Goal: Task Accomplishment & Management: Complete application form

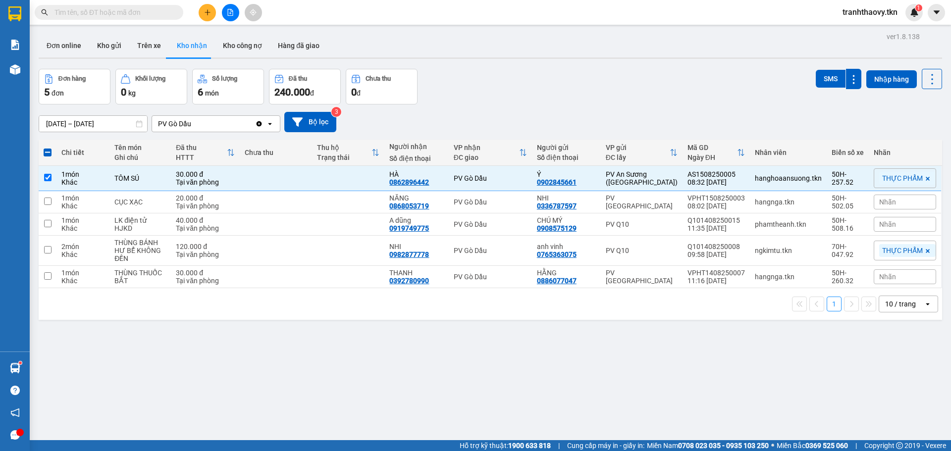
click at [225, 363] on div "ver 1.8.138 Đơn online Kho gửi Trên xe Kho nhận Kho công nợ Hàng đã giao Đơn hà…" at bounding box center [491, 255] width 912 height 451
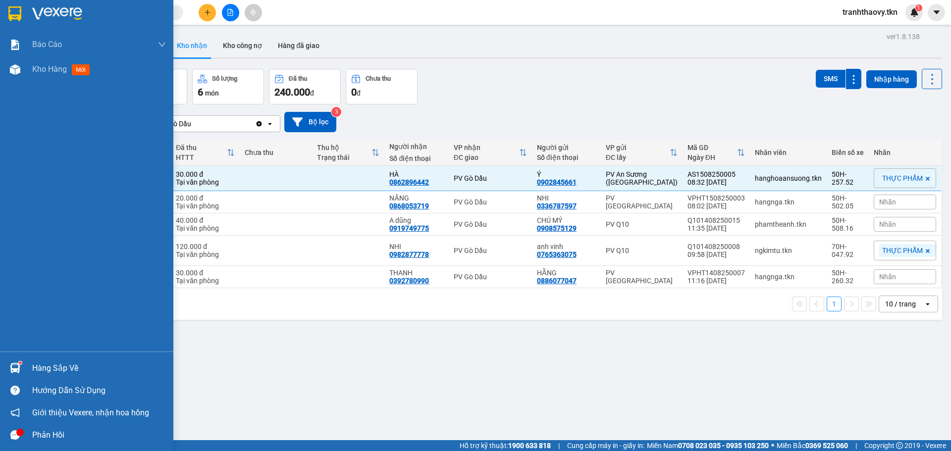
click at [54, 369] on div "Hàng sắp về" at bounding box center [99, 368] width 134 height 15
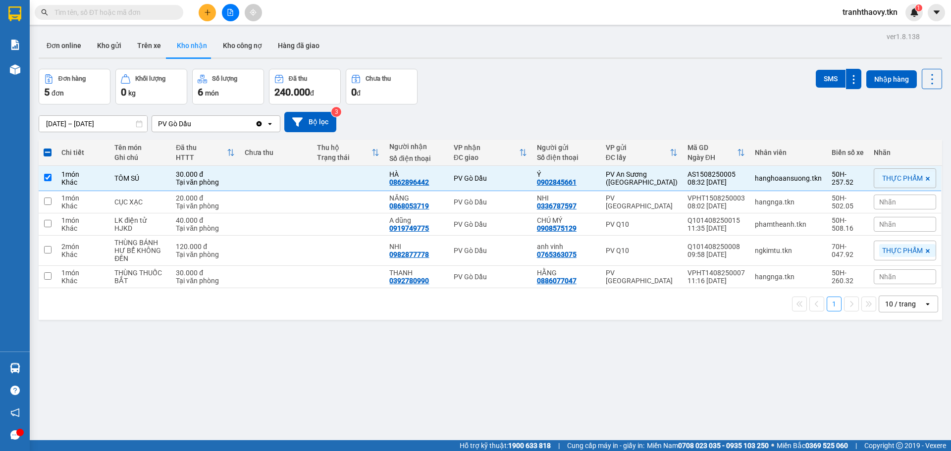
click at [538, 357] on section "Kết quả tìm kiếm ( 0 ) Bộ lọc No Data tranhthaovy.tkn 1 Báo cáo Mẫu 1: Báo cáo …" at bounding box center [475, 225] width 951 height 451
click at [48, 176] on input "checkbox" at bounding box center [47, 177] width 7 height 7
checkbox input "false"
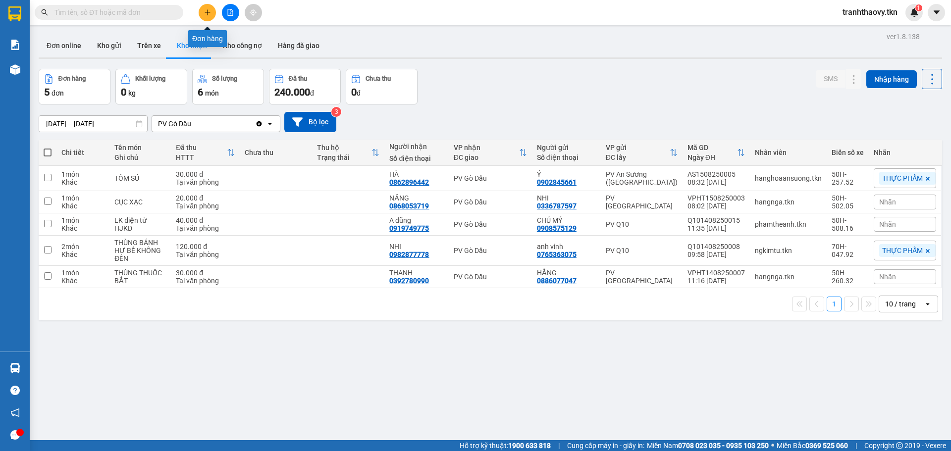
click at [202, 10] on button at bounding box center [207, 12] width 17 height 17
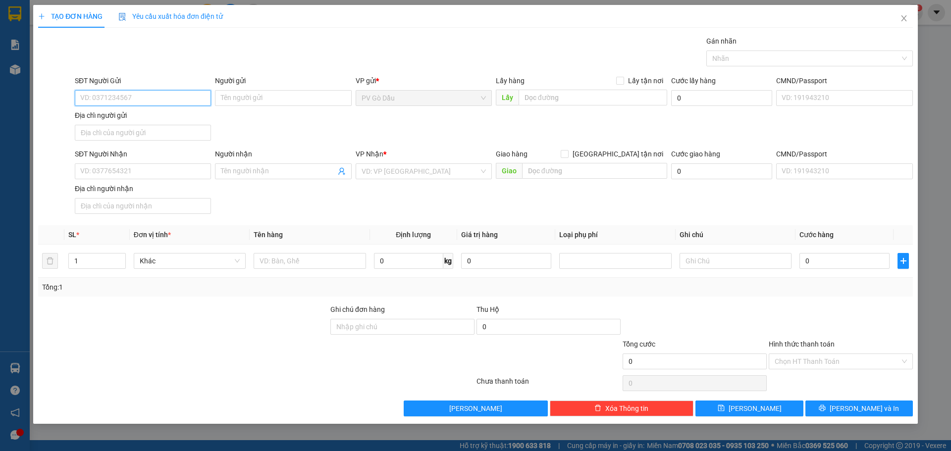
click at [172, 101] on input "SĐT Người Gửi" at bounding box center [143, 98] width 136 height 16
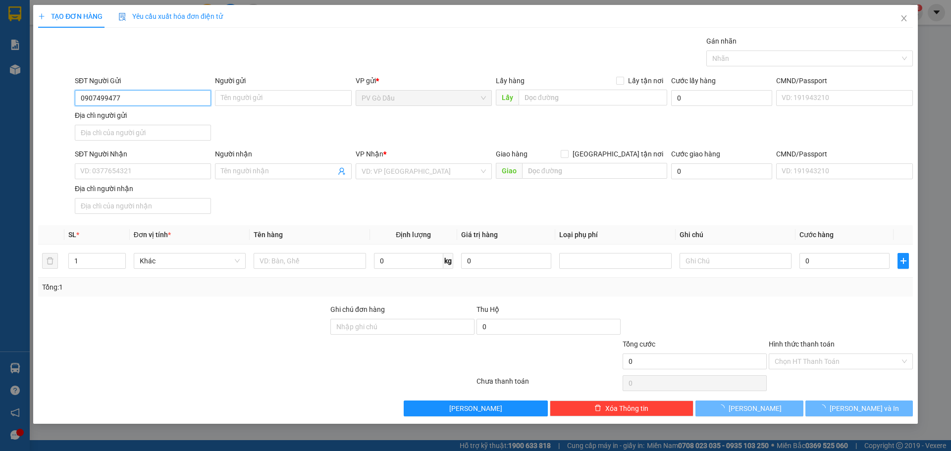
type input "0907499477"
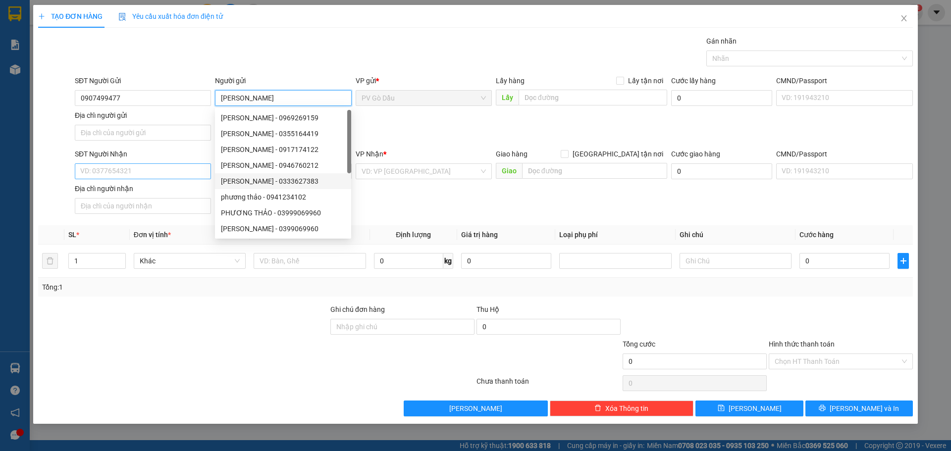
type input "[PERSON_NAME]"
click at [125, 171] on input "SĐT Người Nhận" at bounding box center [143, 171] width 136 height 16
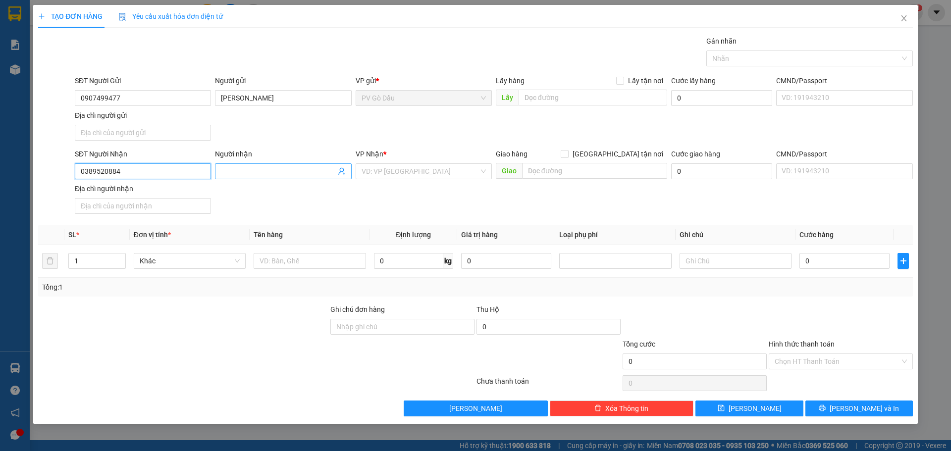
type input "0389520884"
click at [310, 172] on input "Người nhận" at bounding box center [278, 171] width 114 height 11
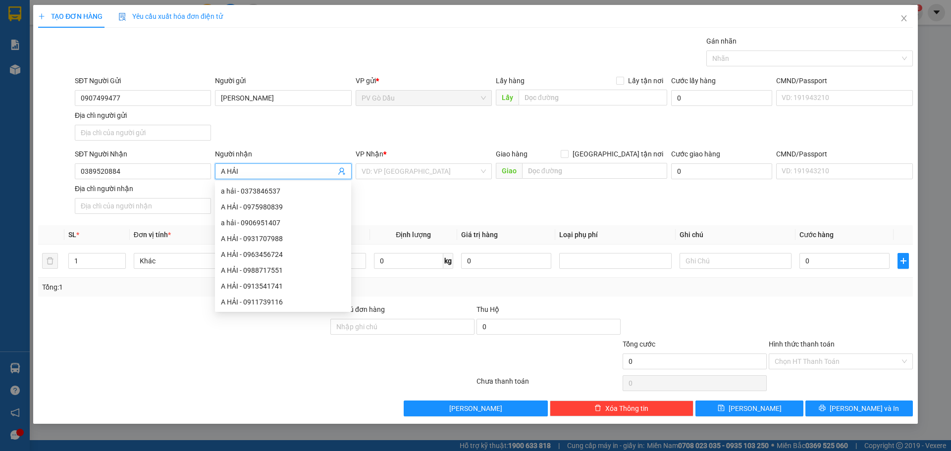
type input "A HẢI"
click at [257, 355] on div at bounding box center [183, 356] width 292 height 35
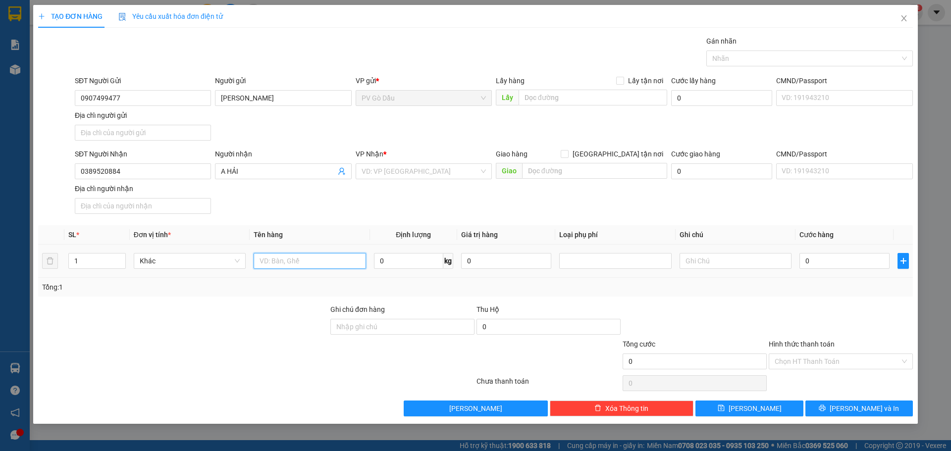
click at [283, 261] on input "text" at bounding box center [310, 261] width 112 height 16
type input "TRÁI CÂY (NHO)"
click at [818, 263] on input "0" at bounding box center [845, 261] width 90 height 16
type input "004"
type input "4"
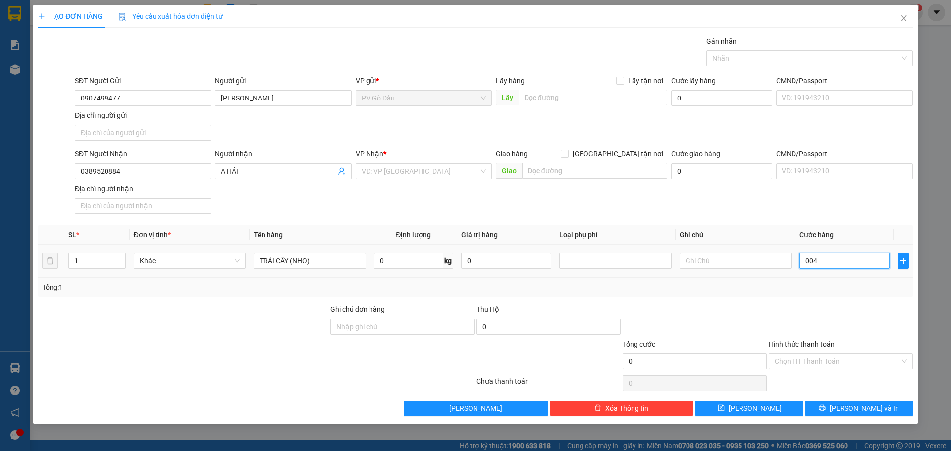
type input "4"
type input "0.040"
type input "40"
type input "00.400"
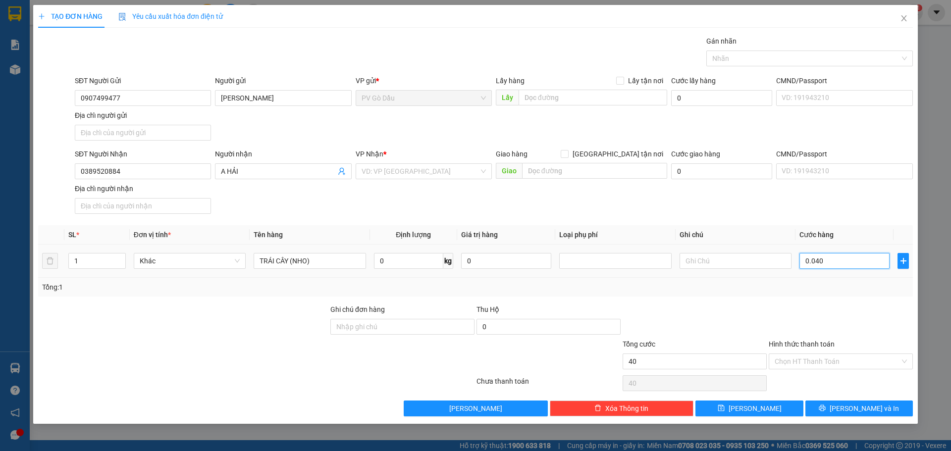
type input "400"
type input "0.004.000"
type input "4.000"
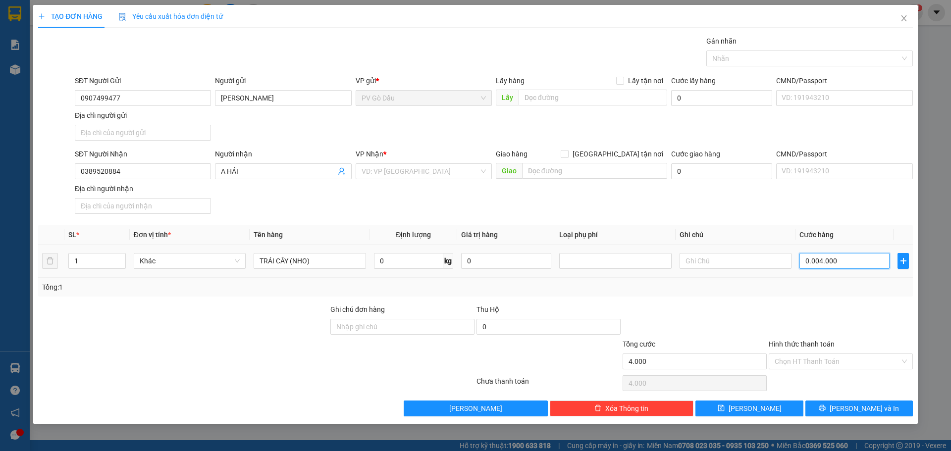
type input "000.040.000"
type input "40.000"
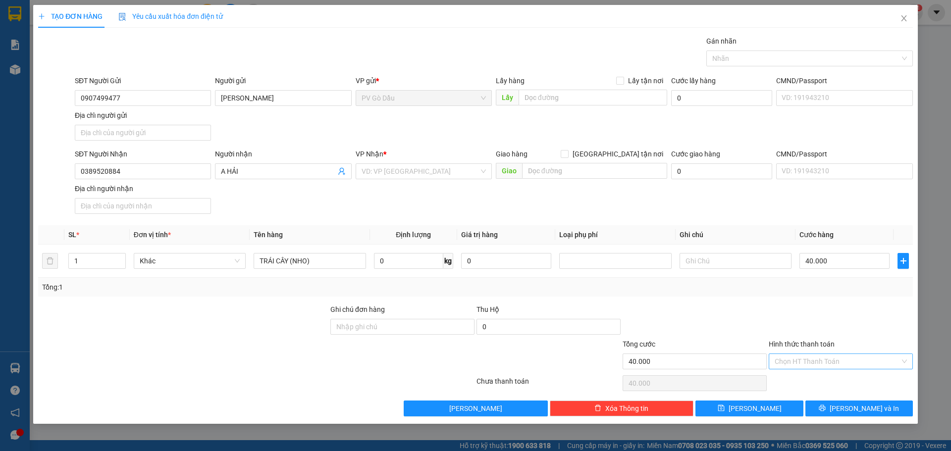
click at [800, 360] on input "Hình thức thanh toán" at bounding box center [837, 361] width 125 height 15
click at [788, 380] on div "Tại văn phòng" at bounding box center [841, 381] width 132 height 11
type input "0"
click at [392, 170] on input "search" at bounding box center [420, 171] width 117 height 15
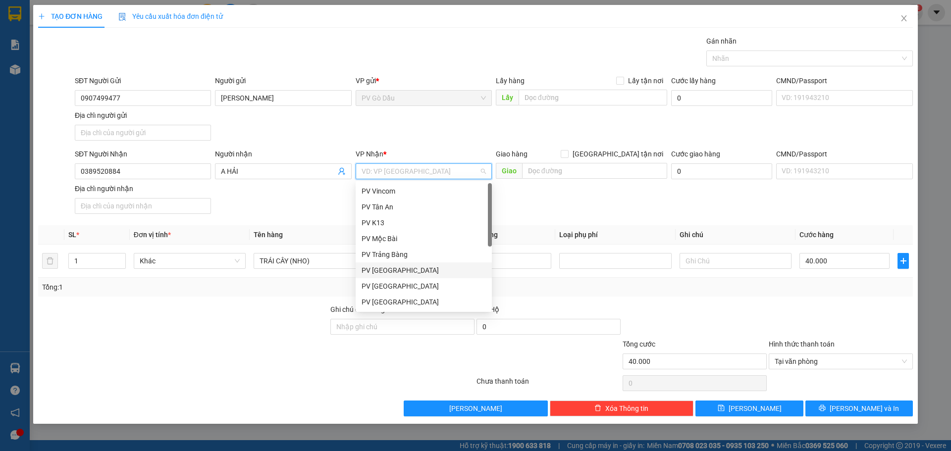
click at [409, 270] on div "PV [GEOGRAPHIC_DATA]" at bounding box center [424, 270] width 124 height 11
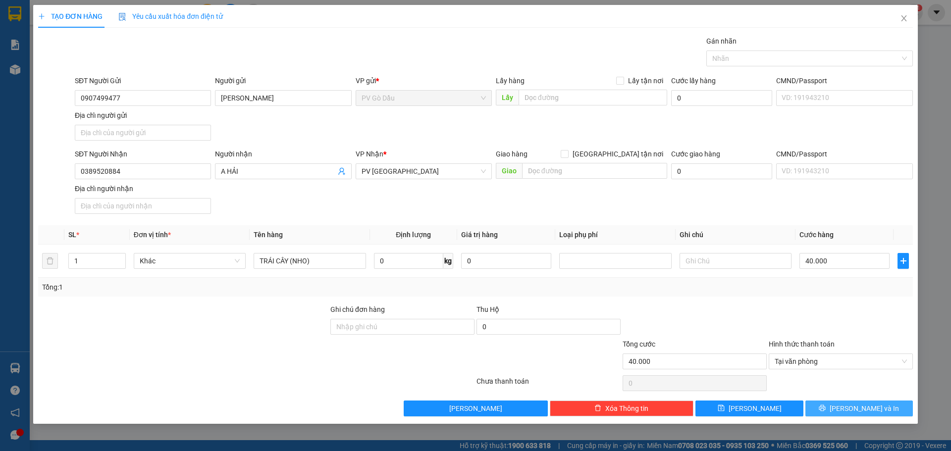
click at [826, 408] on icon "printer" at bounding box center [822, 408] width 7 height 7
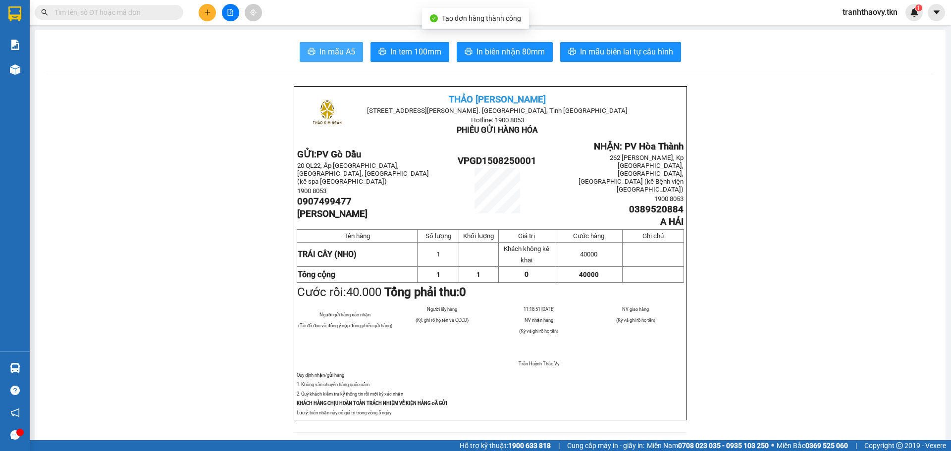
click at [336, 52] on span "In mẫu A5" at bounding box center [338, 52] width 36 height 12
